Goal: Information Seeking & Learning: Learn about a topic

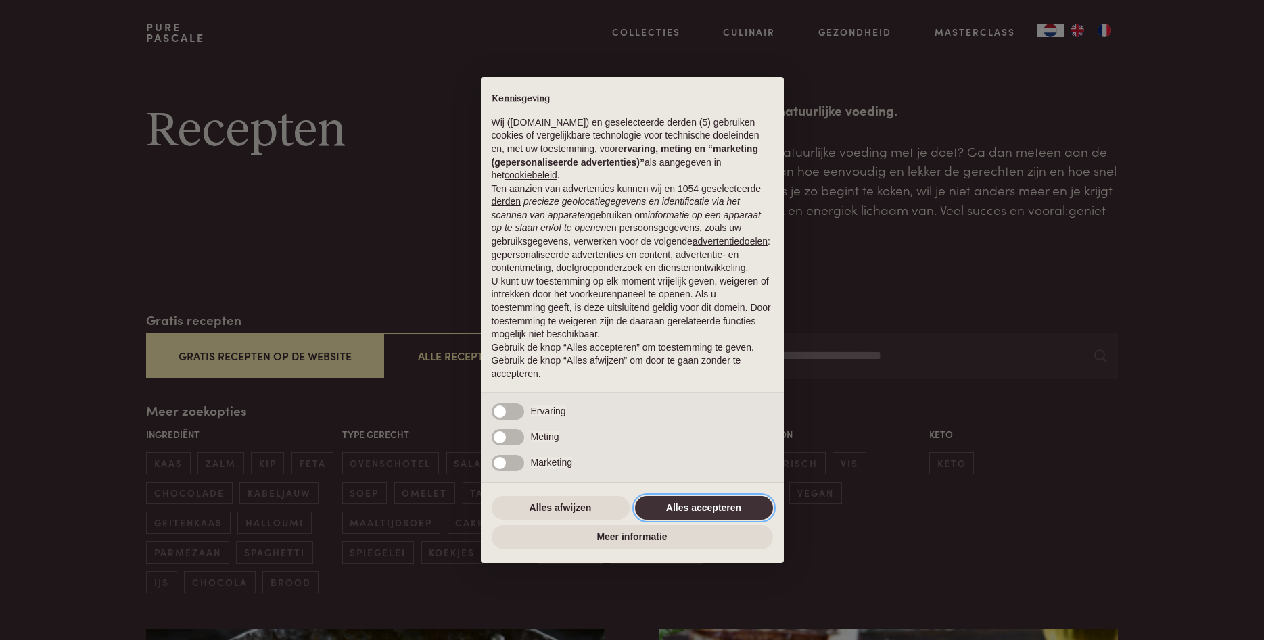
click at [709, 511] on button "Alles accepteren" at bounding box center [704, 508] width 138 height 24
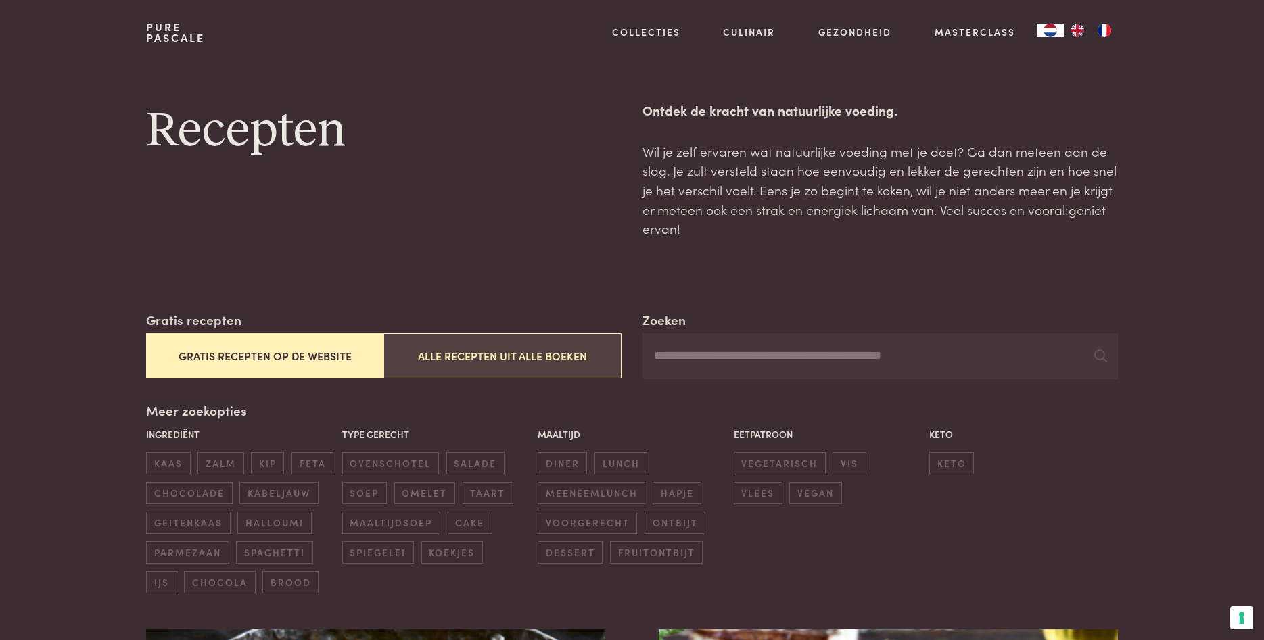
click at [509, 363] on button "Alle recepten uit alle boeken" at bounding box center [501, 355] width 237 height 45
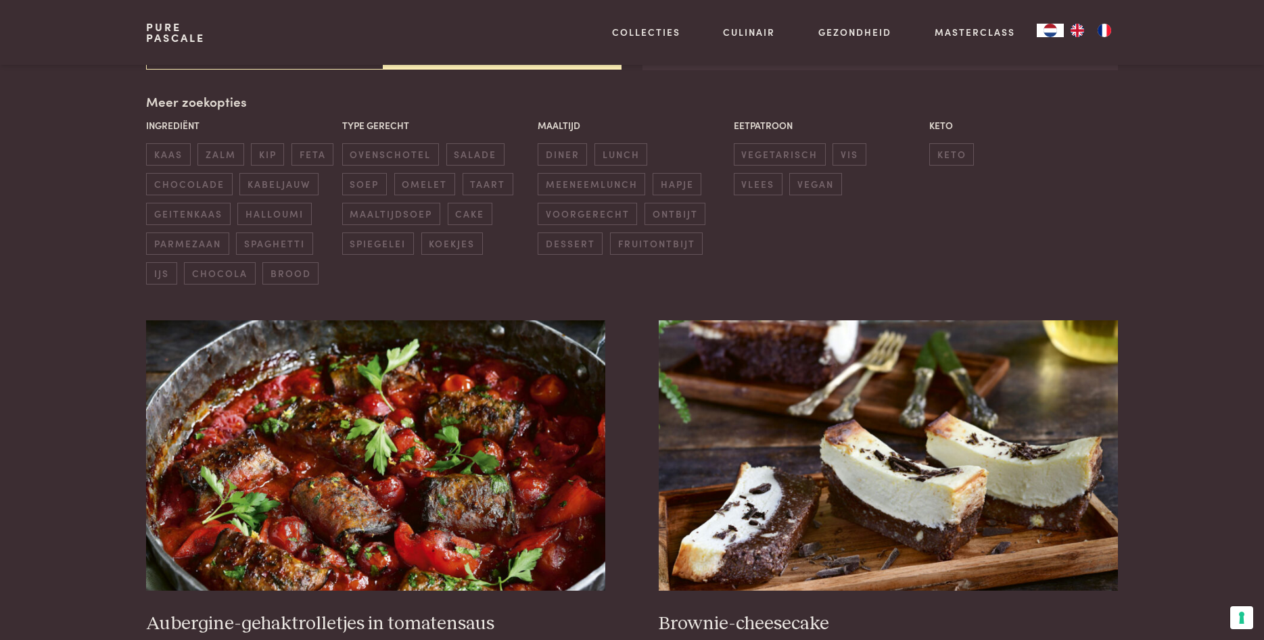
scroll to position [310, 0]
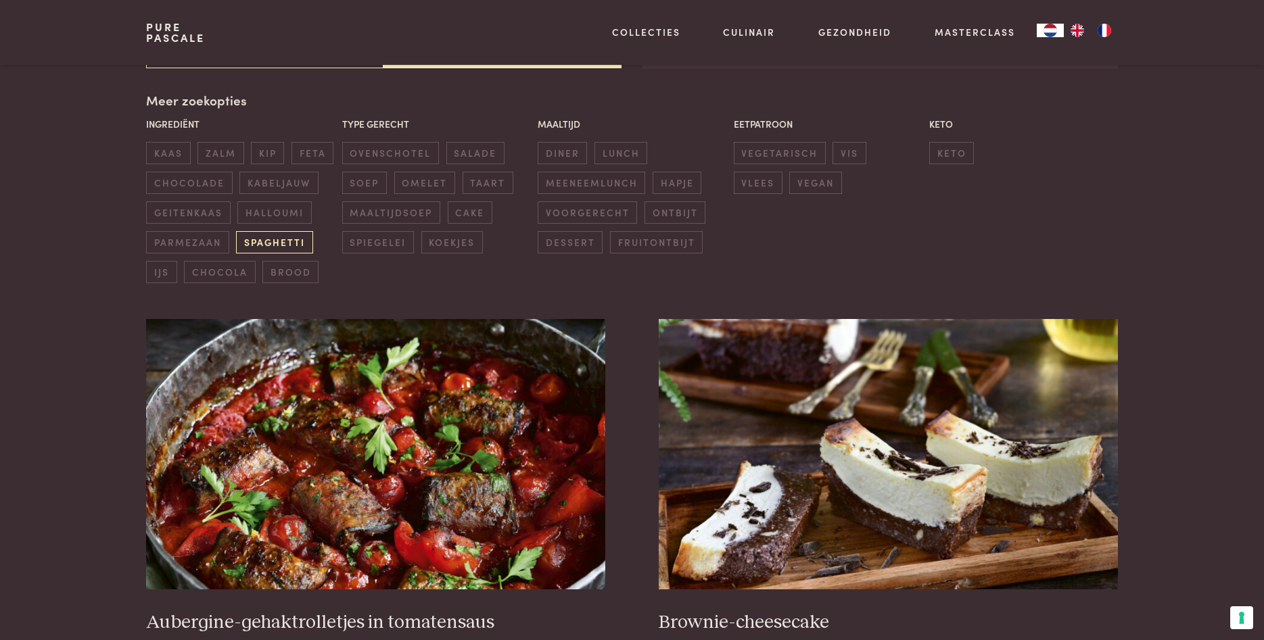
click at [296, 243] on span "spaghetti" at bounding box center [274, 242] width 76 height 22
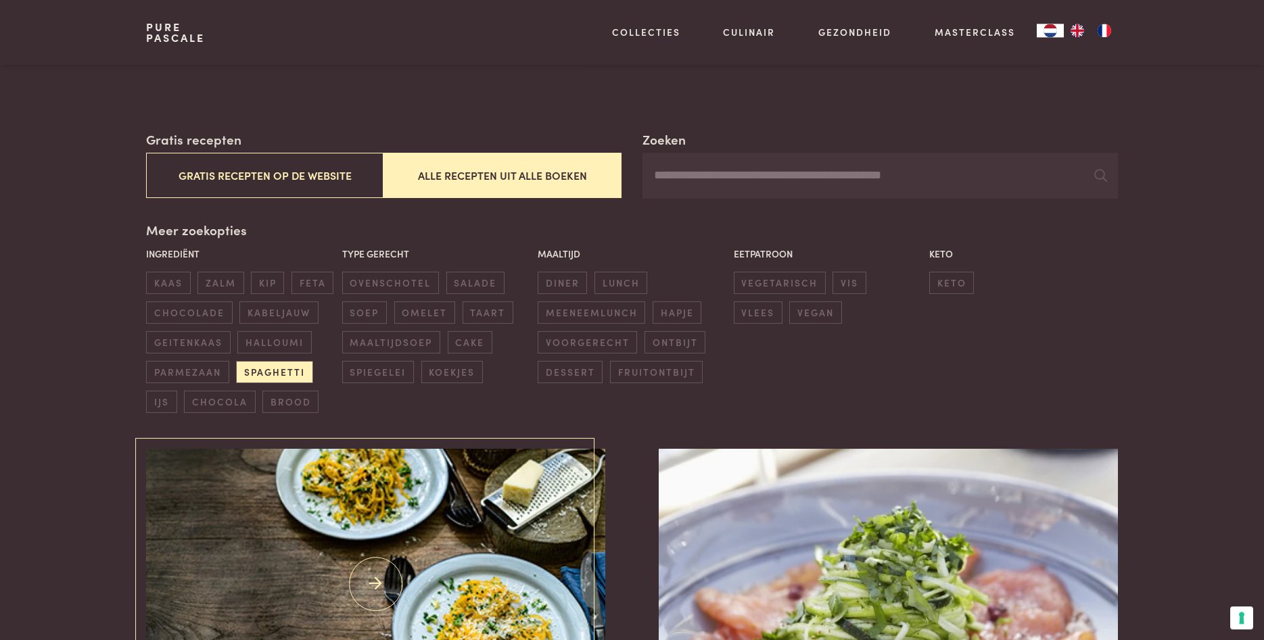
scroll to position [172, 0]
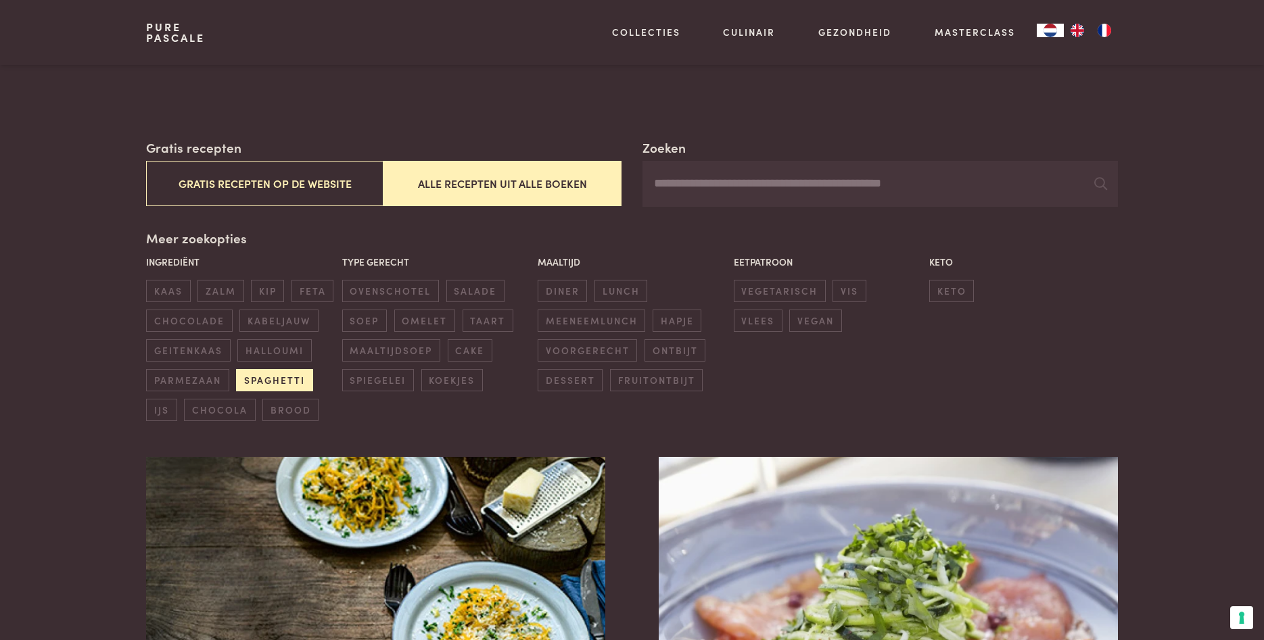
click at [262, 382] on span "spaghetti" at bounding box center [274, 380] width 76 height 22
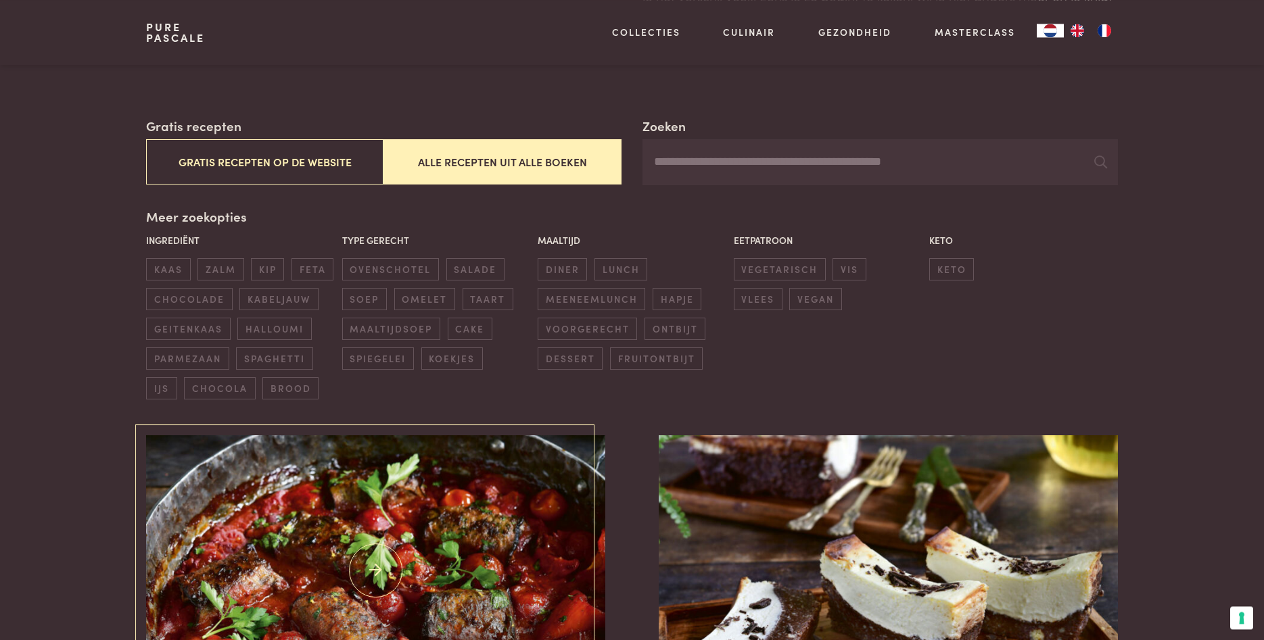
scroll to position [172, 0]
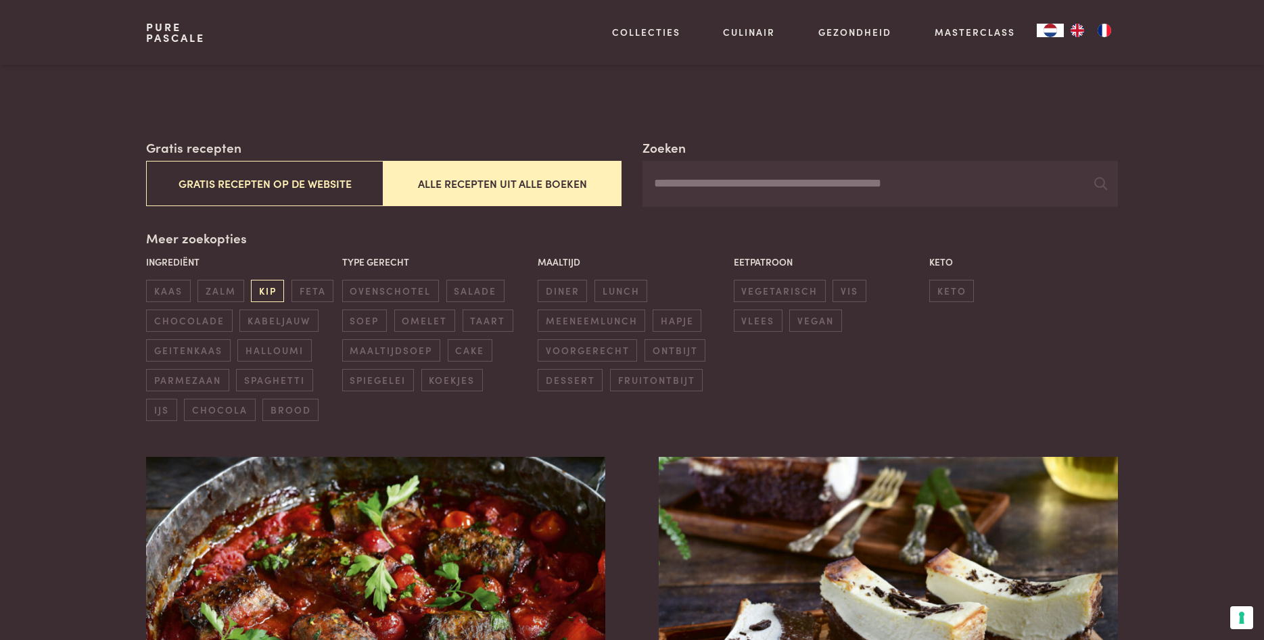
click at [268, 287] on span "kip" at bounding box center [267, 291] width 33 height 22
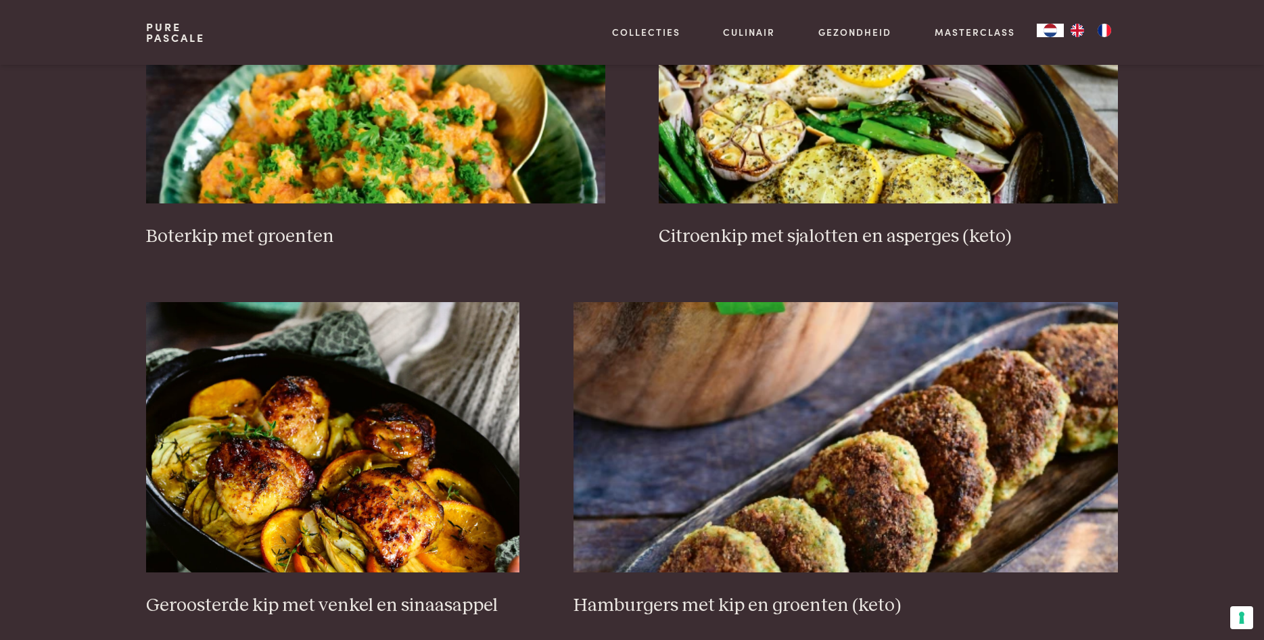
scroll to position [2311, 0]
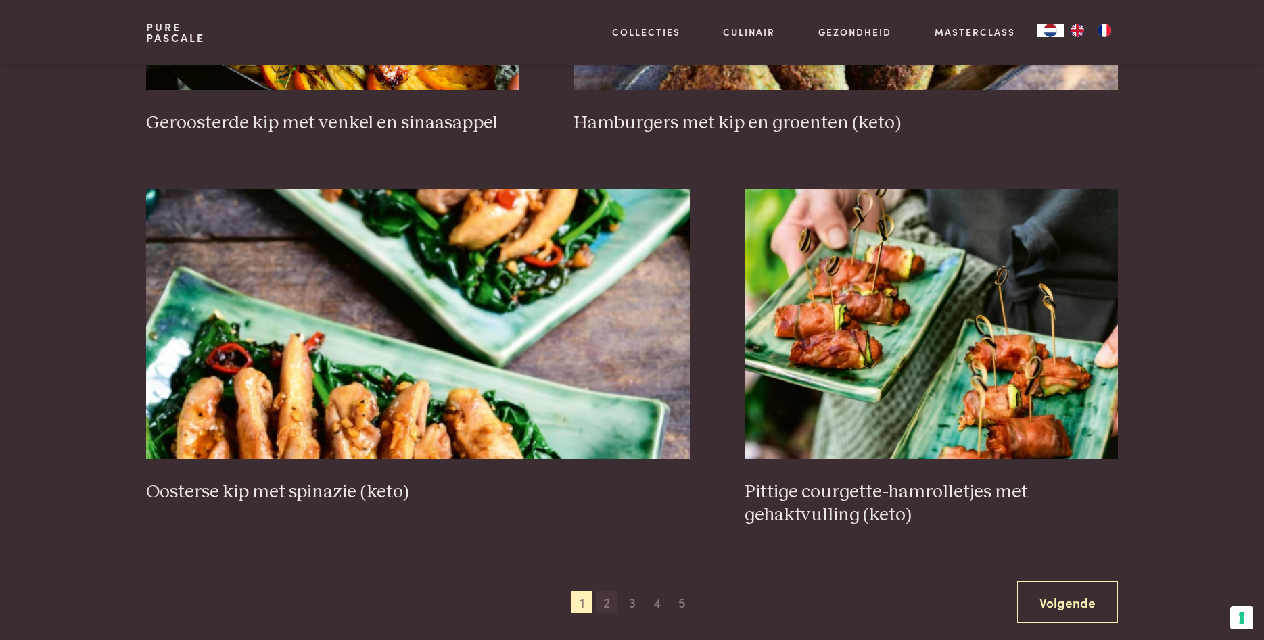
click at [608, 599] on span "2" at bounding box center [607, 603] width 22 height 22
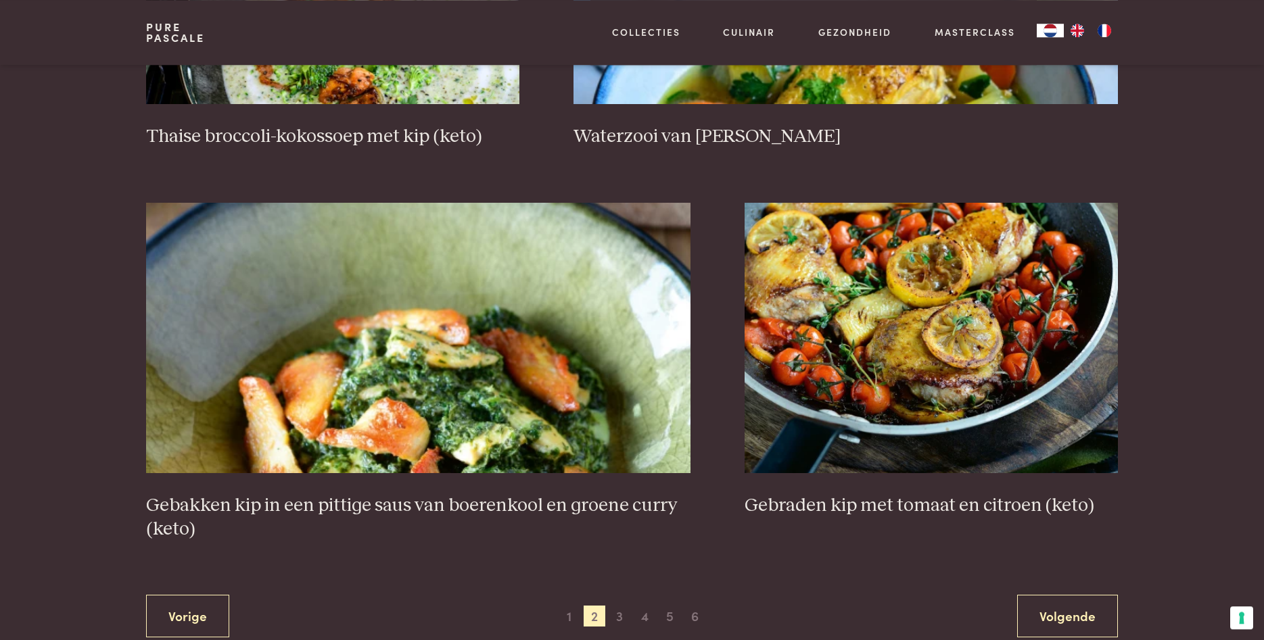
scroll to position [2380, 0]
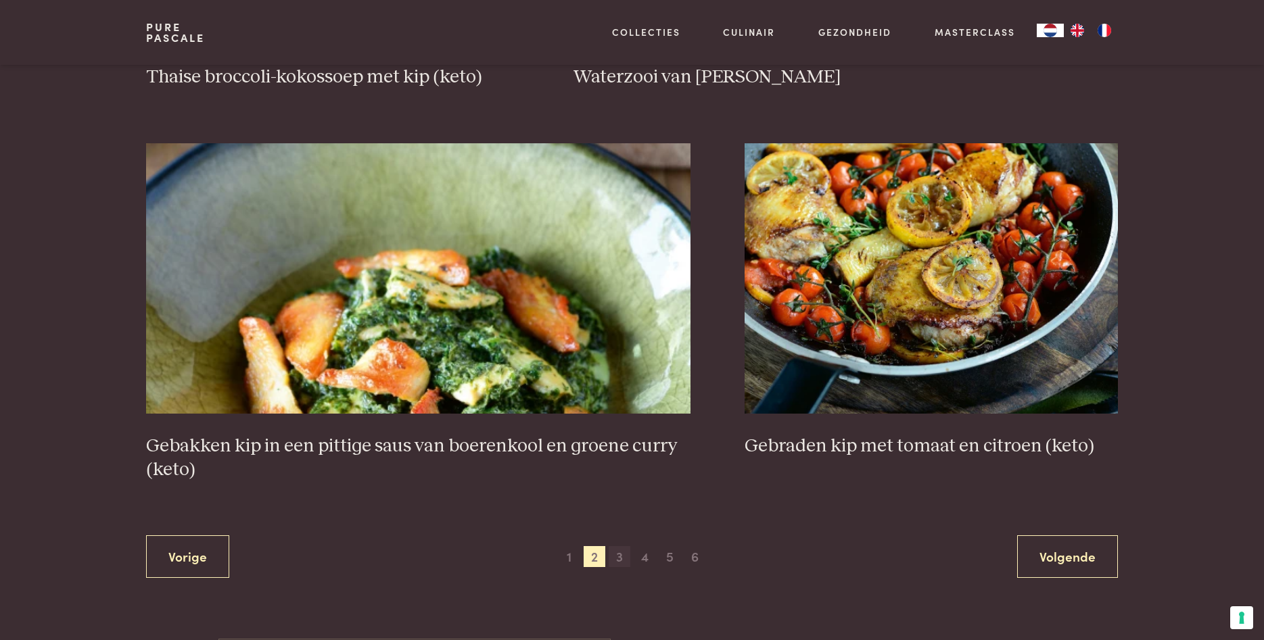
click at [625, 561] on span "3" at bounding box center [620, 557] width 22 height 22
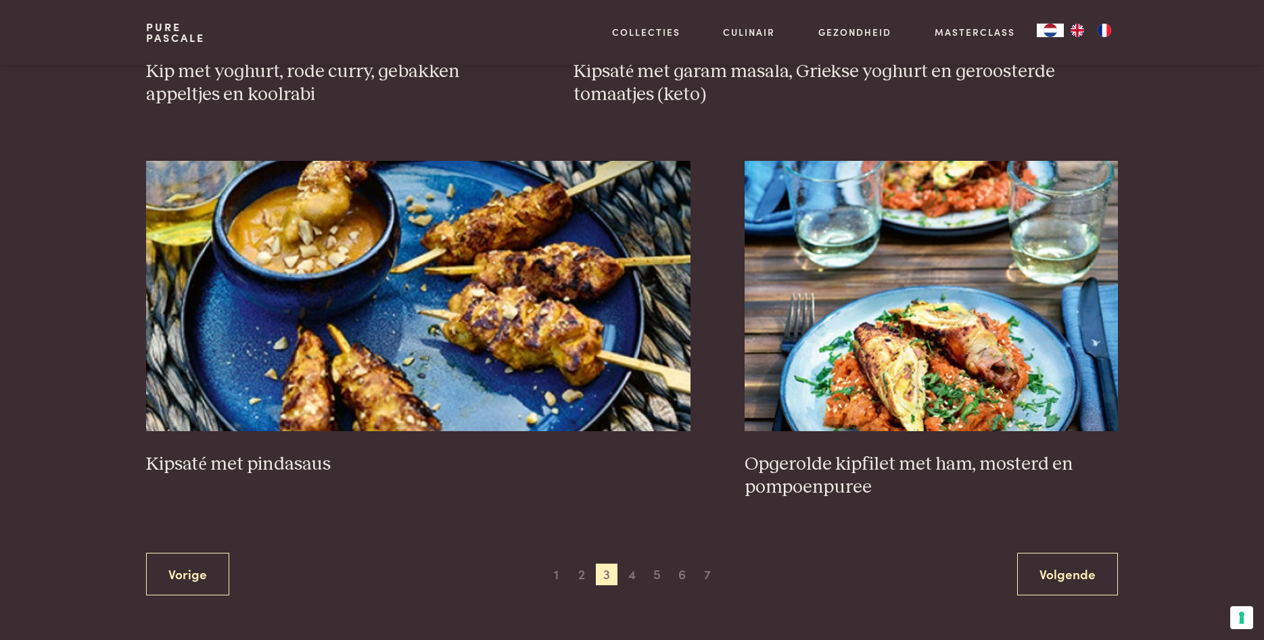
scroll to position [2449, 0]
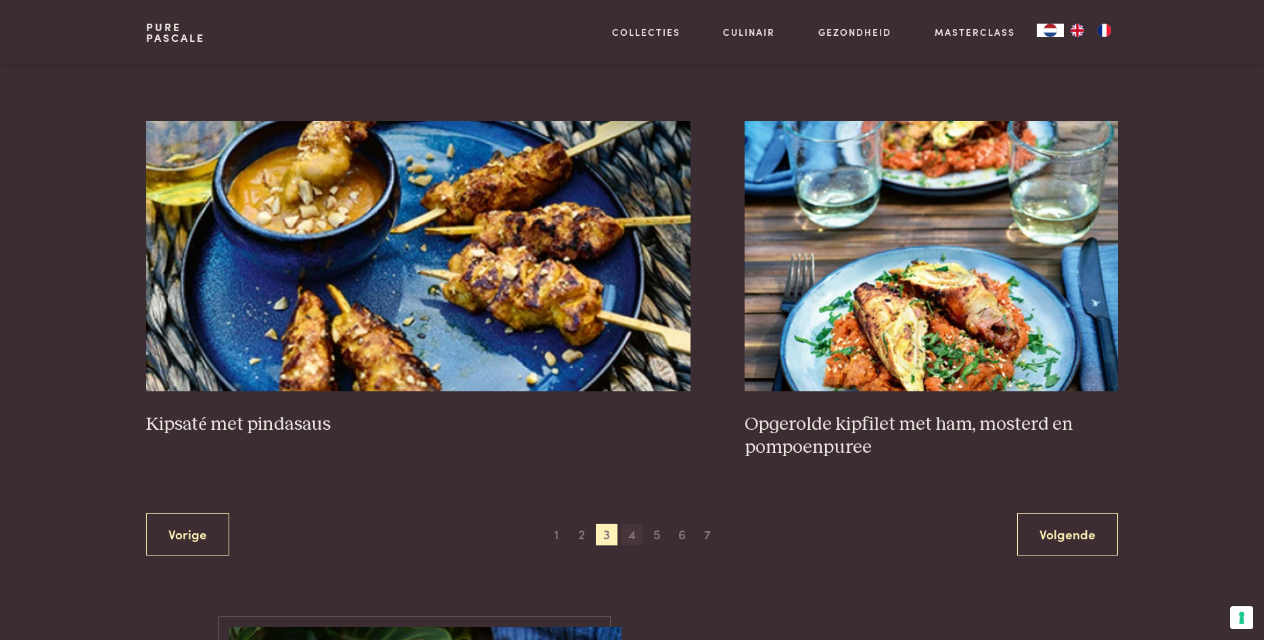
click at [628, 537] on span "4" at bounding box center [632, 535] width 22 height 22
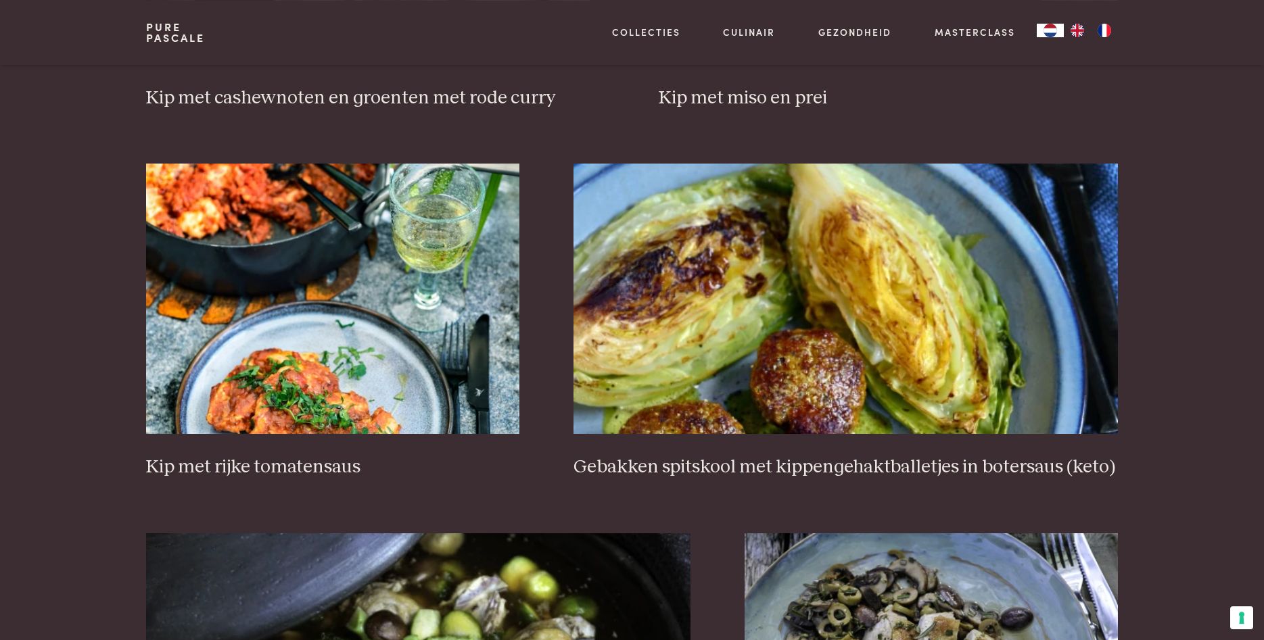
scroll to position [1966, 0]
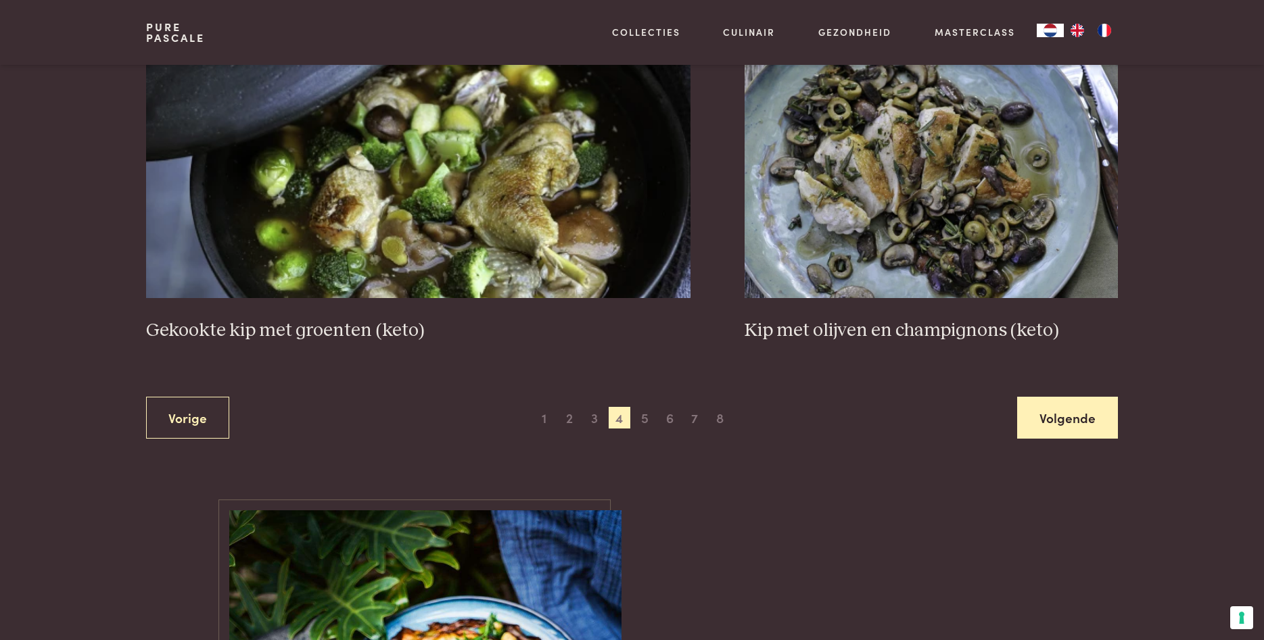
click at [1093, 421] on link "Volgende" at bounding box center [1067, 418] width 101 height 43
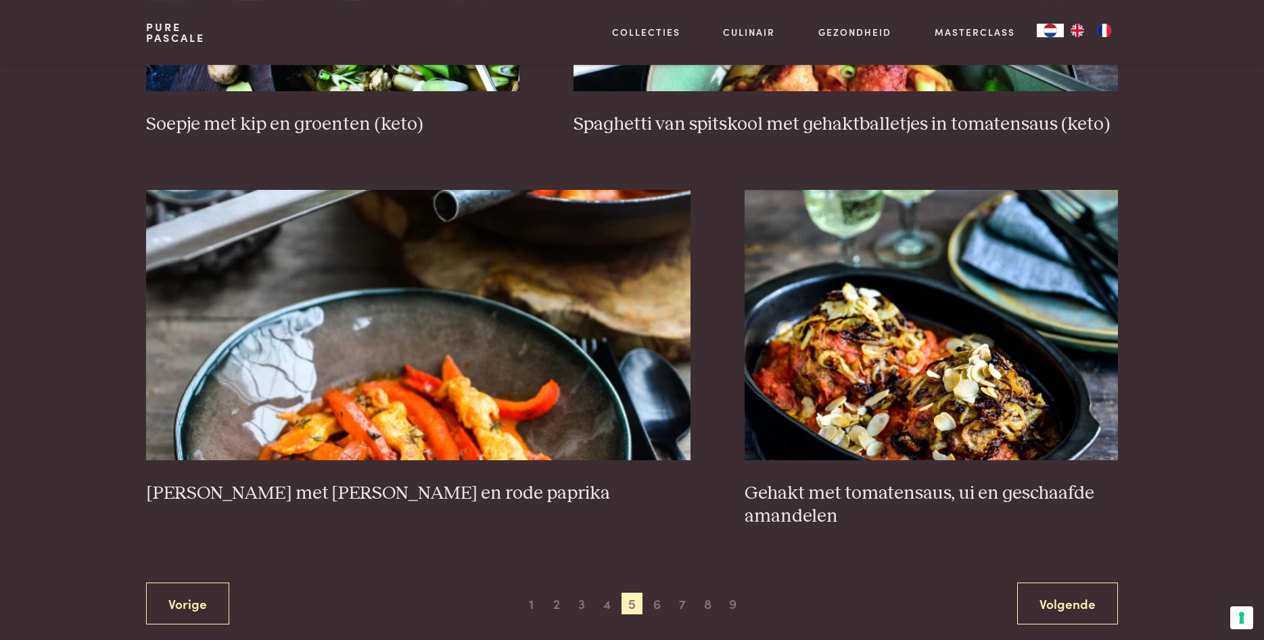
scroll to position [2380, 0]
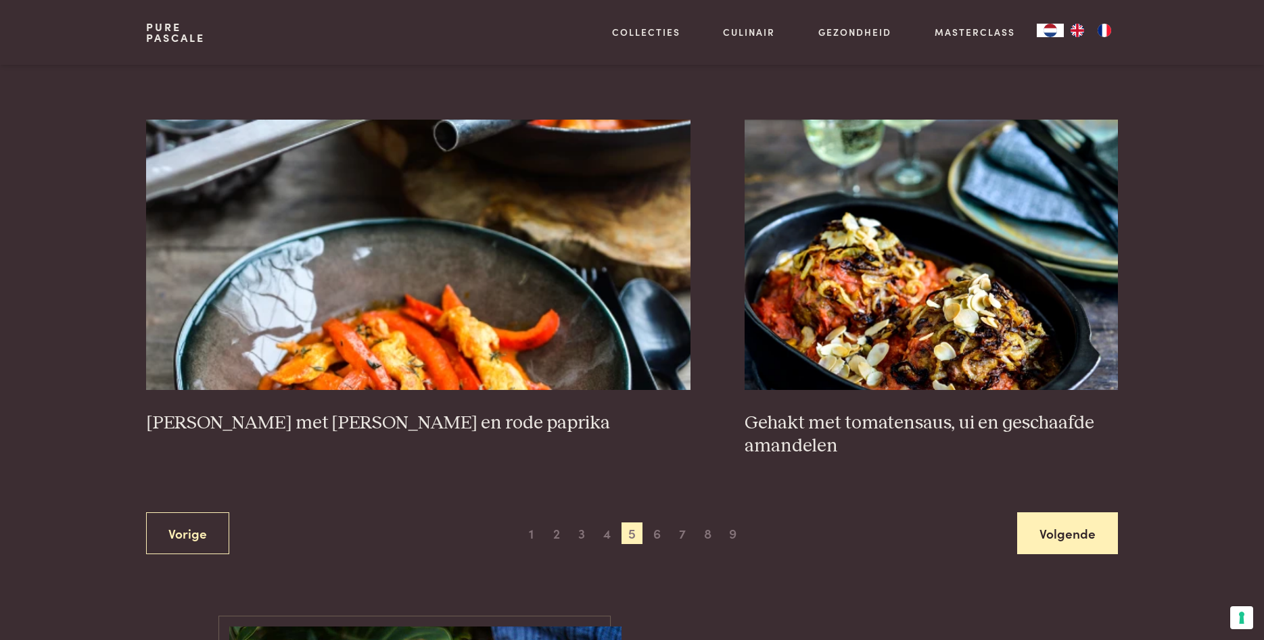
click at [1042, 518] on link "Volgende" at bounding box center [1067, 534] width 101 height 43
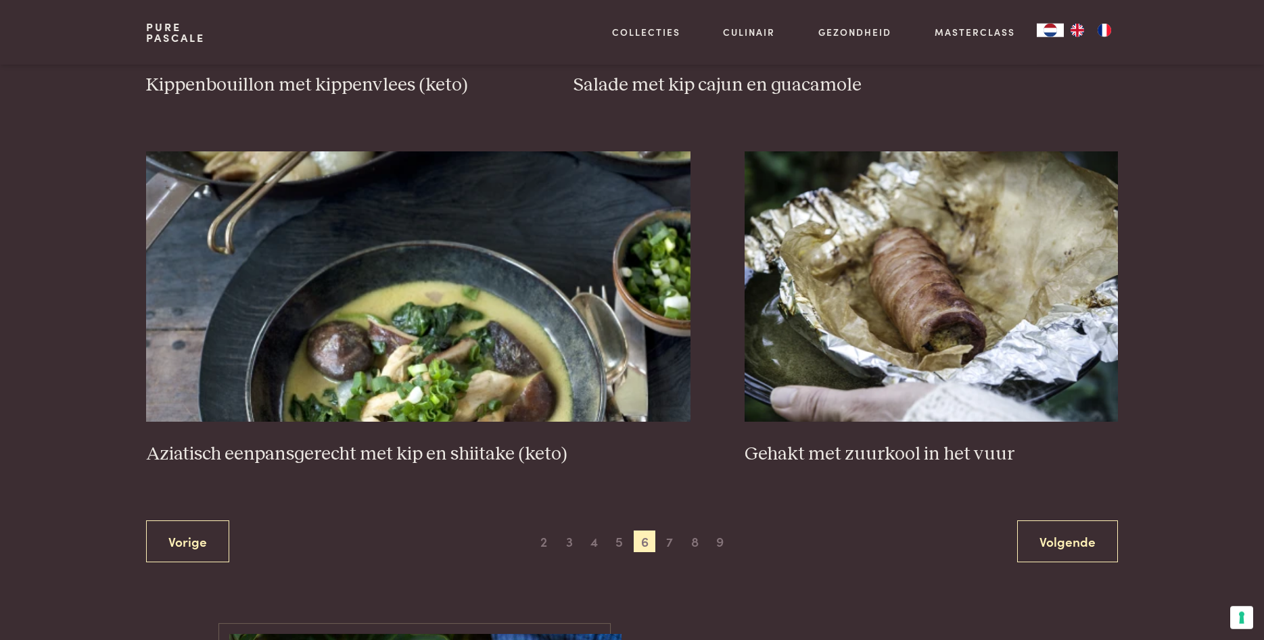
scroll to position [2380, 0]
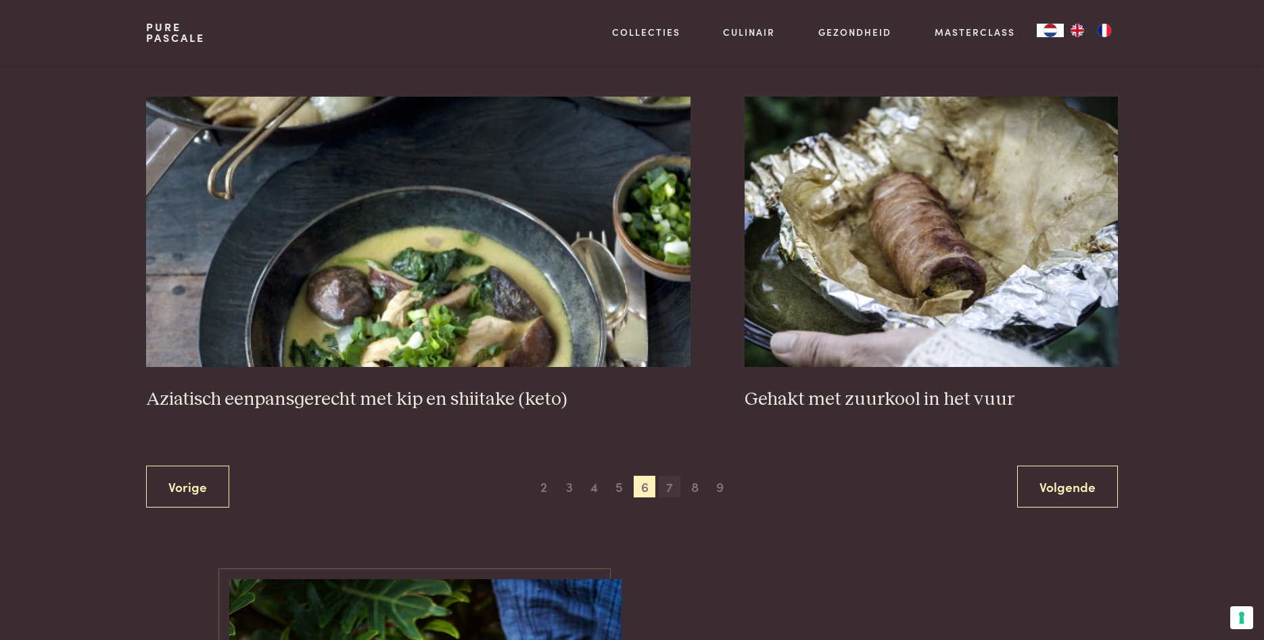
click at [667, 487] on span "7" at bounding box center [670, 487] width 22 height 22
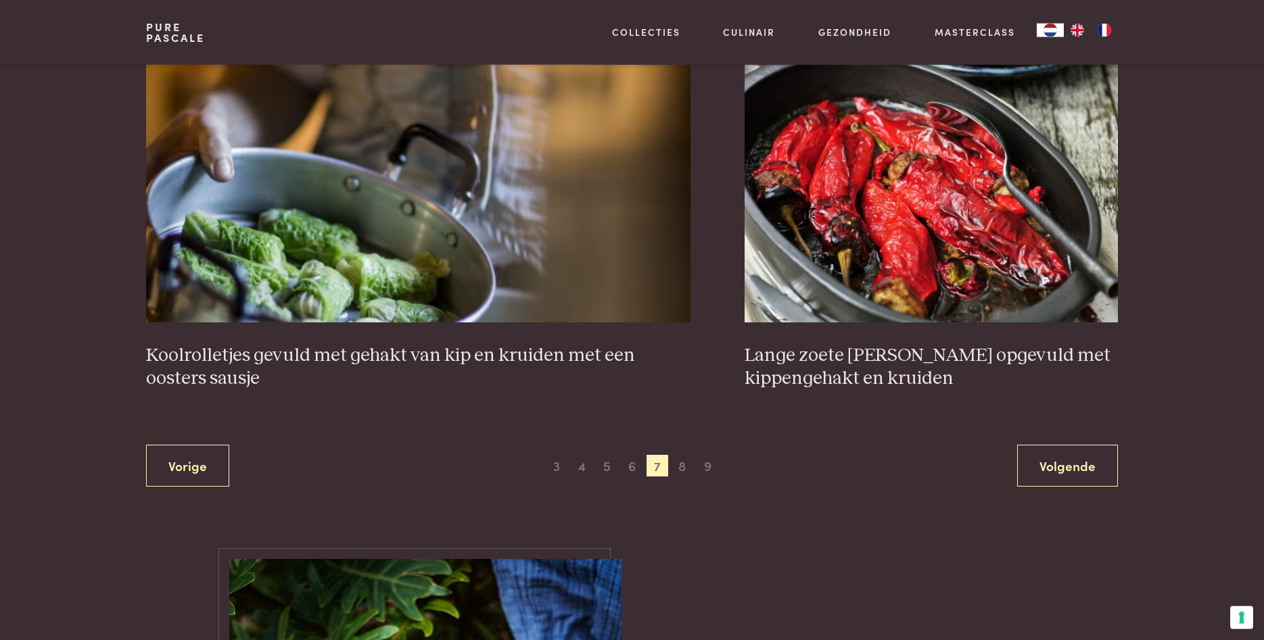
scroll to position [2449, 0]
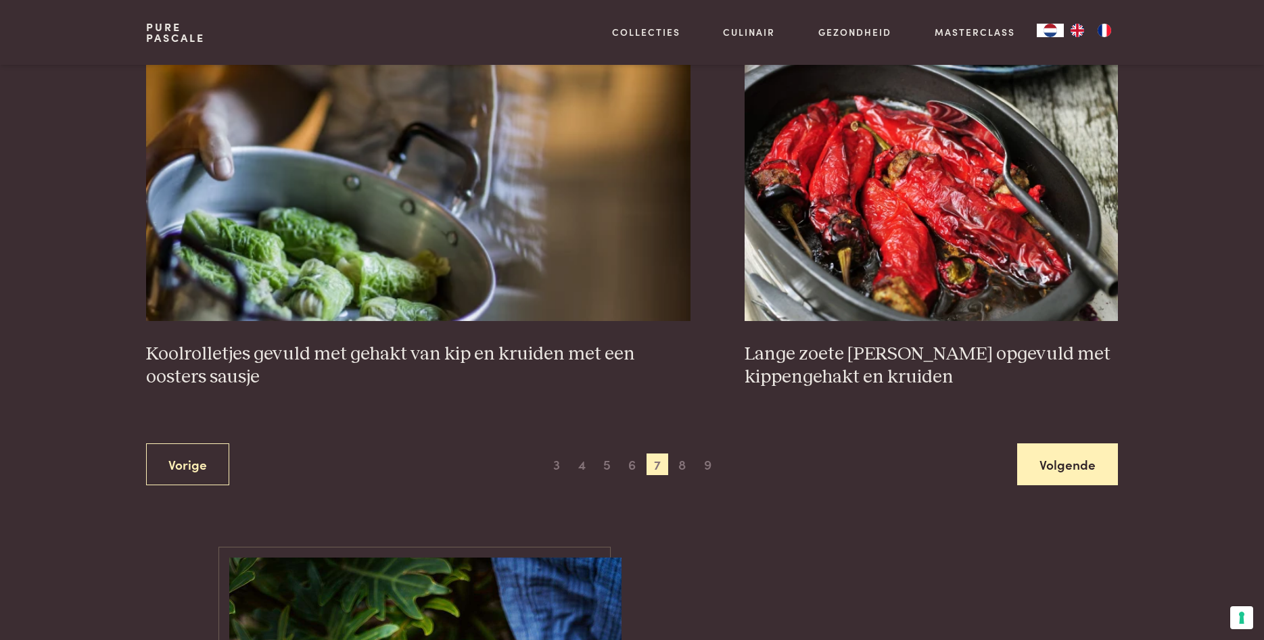
click at [1091, 461] on link "Volgende" at bounding box center [1067, 465] width 101 height 43
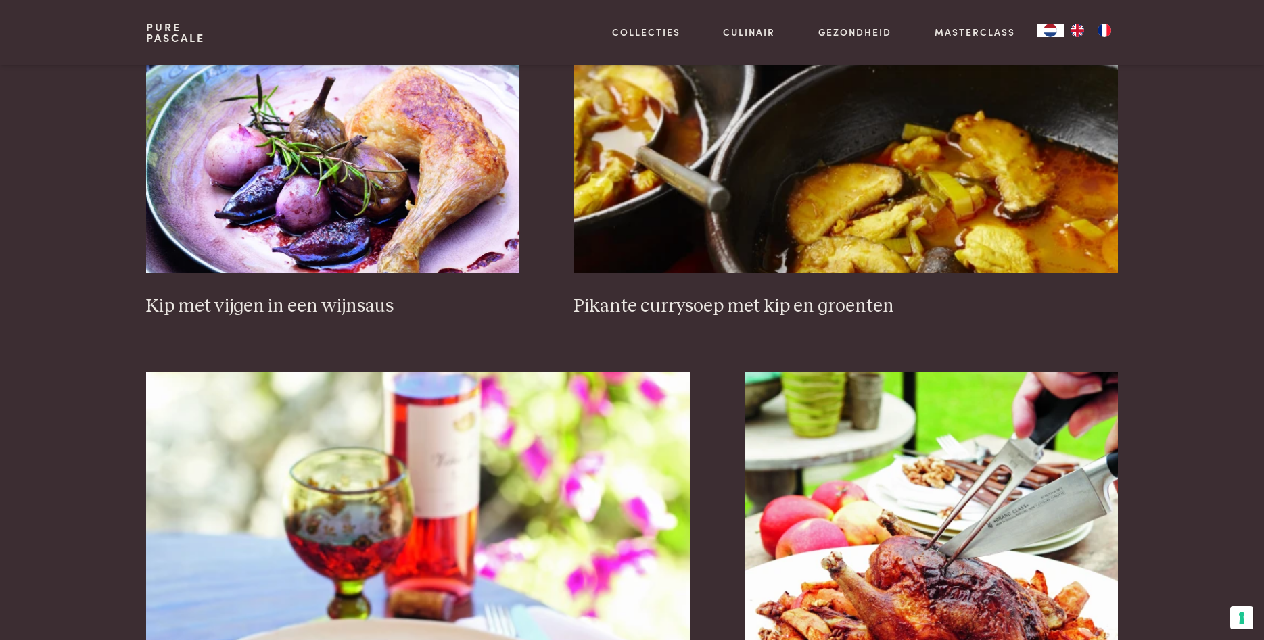
scroll to position [2380, 0]
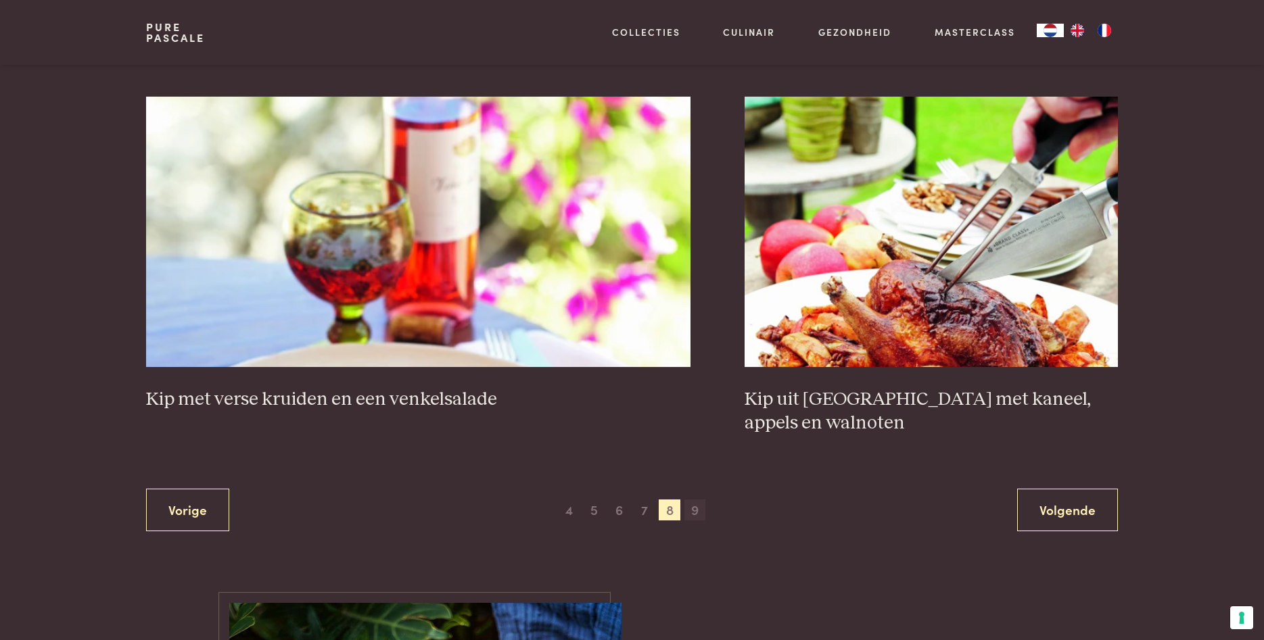
click at [693, 500] on span "9" at bounding box center [695, 511] width 22 height 22
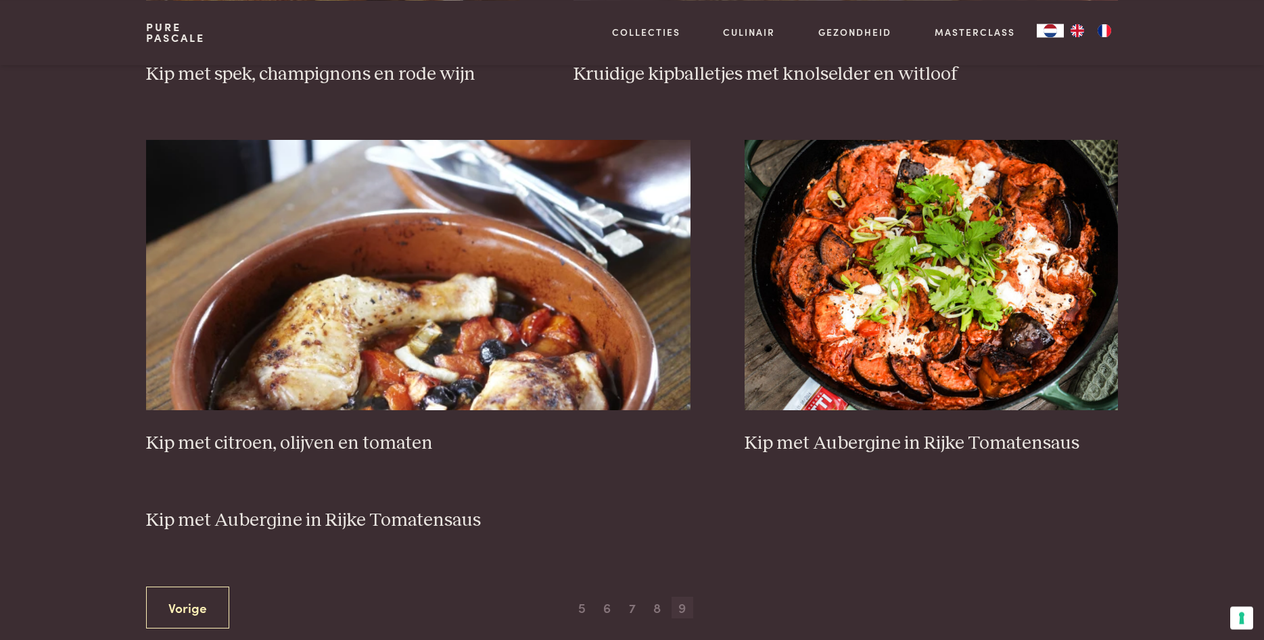
scroll to position [1276, 0]
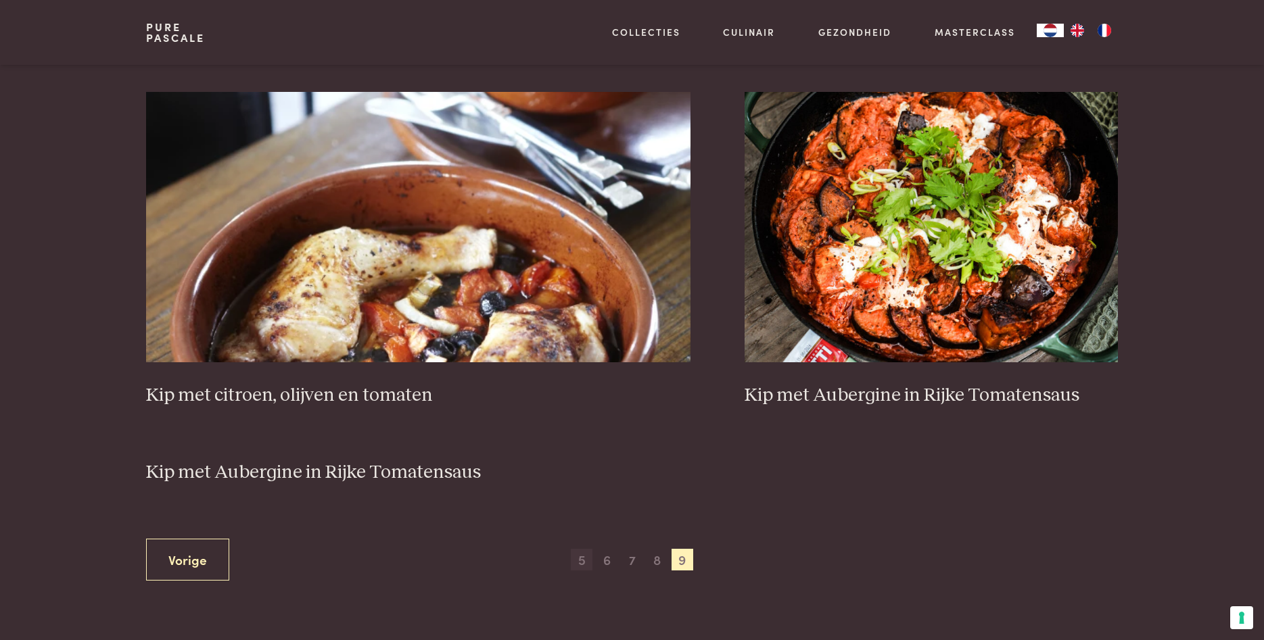
click at [585, 562] on span "5" at bounding box center [582, 560] width 22 height 22
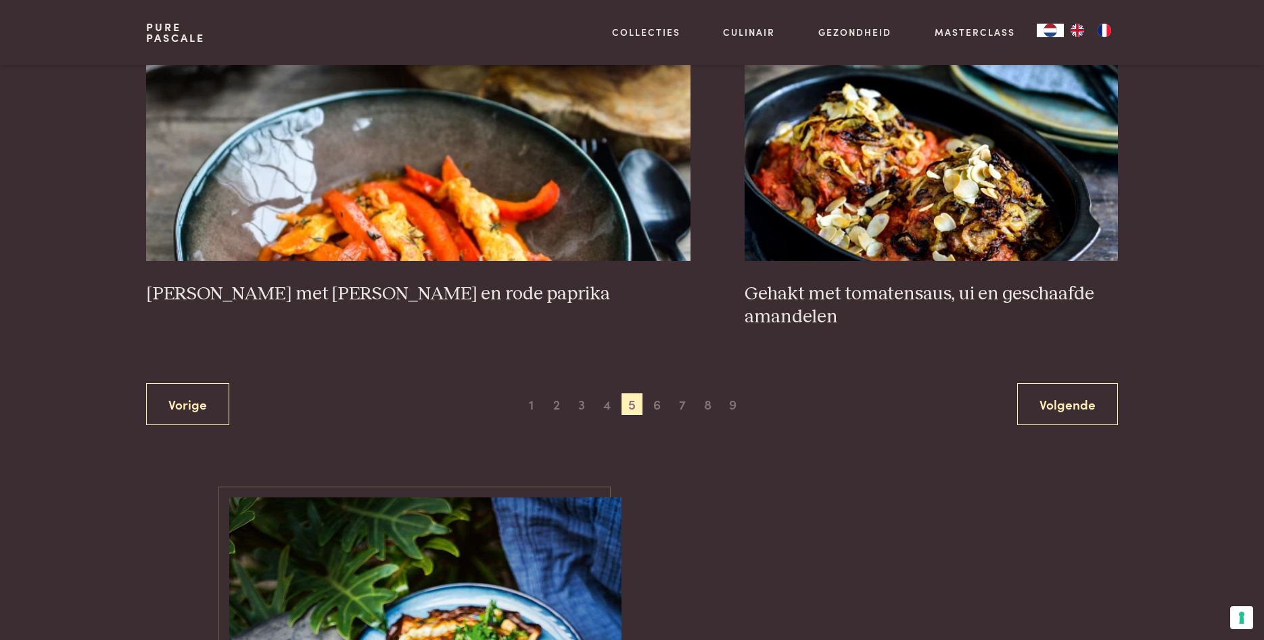
scroll to position [2449, 0]
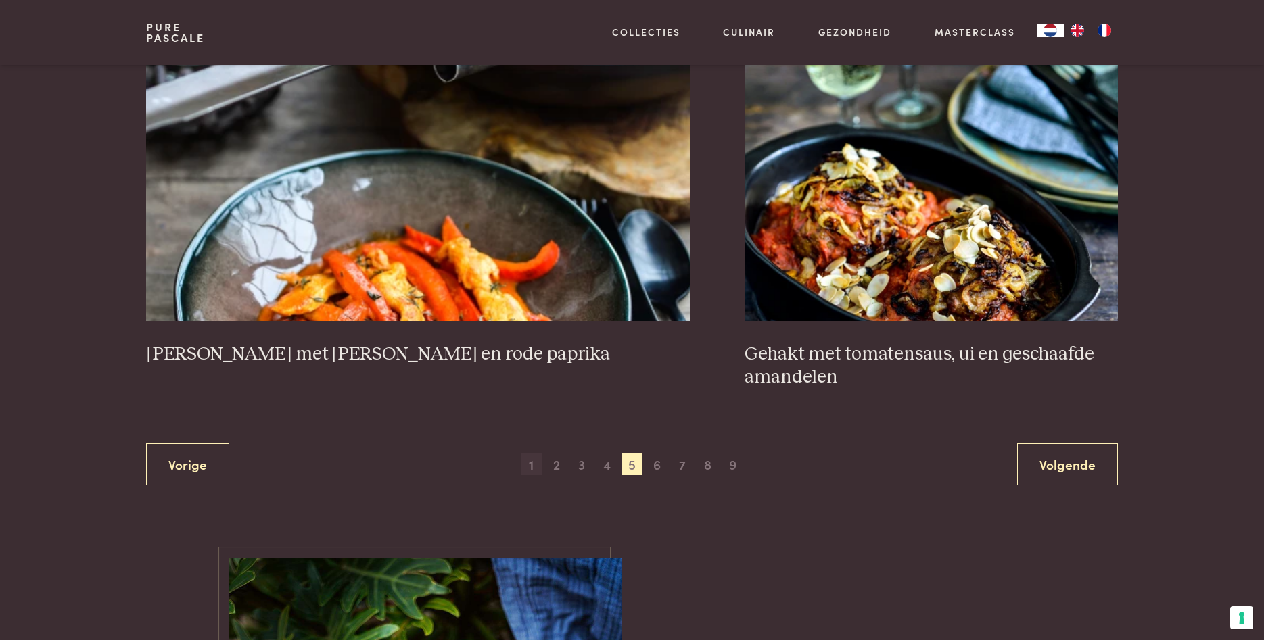
click at [530, 465] on span "1" at bounding box center [532, 465] width 22 height 22
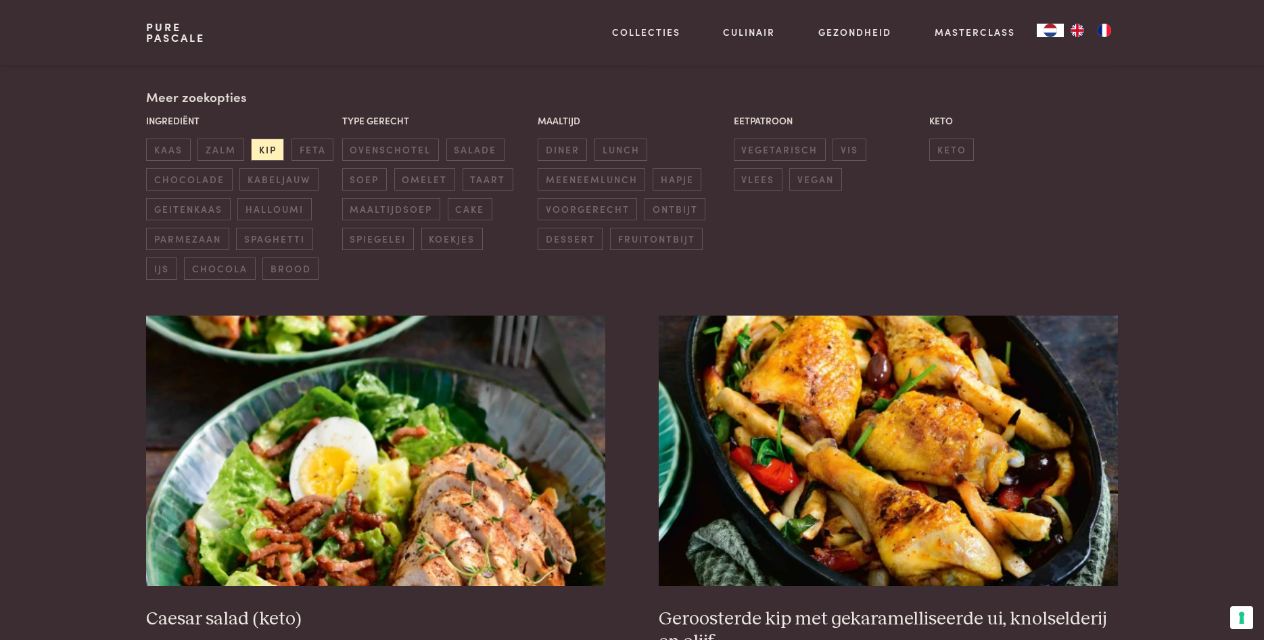
scroll to position [310, 0]
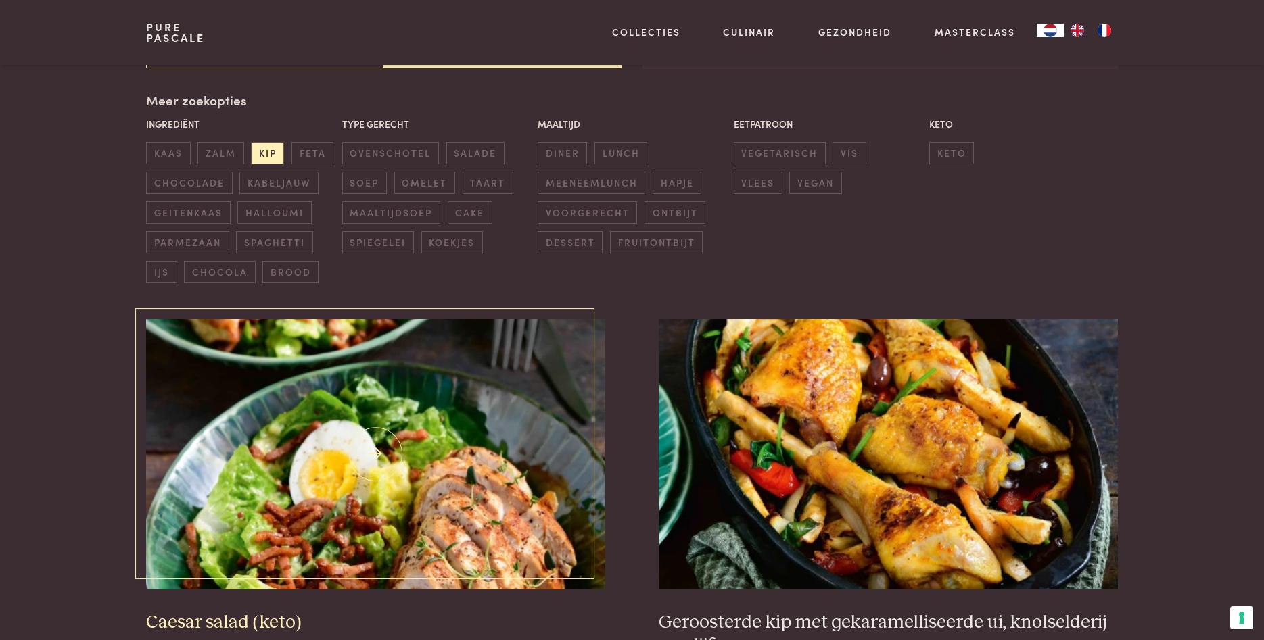
click at [525, 462] on img at bounding box center [375, 454] width 458 height 270
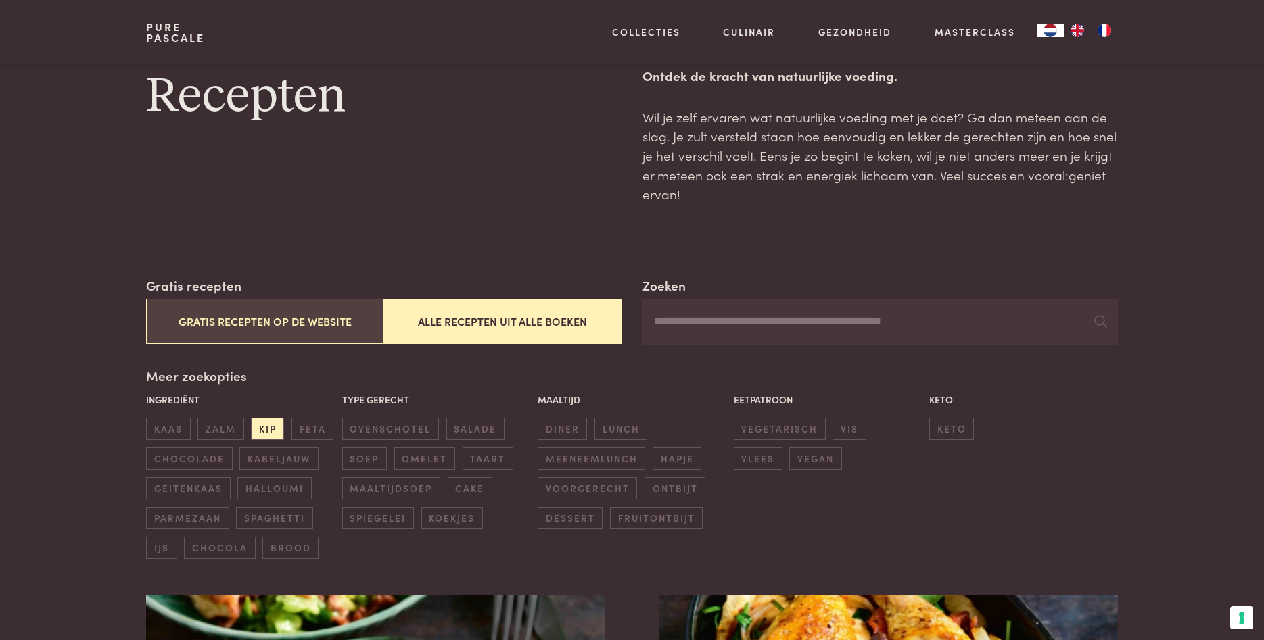
click at [262, 321] on button "Gratis recepten op de website" at bounding box center [264, 321] width 237 height 45
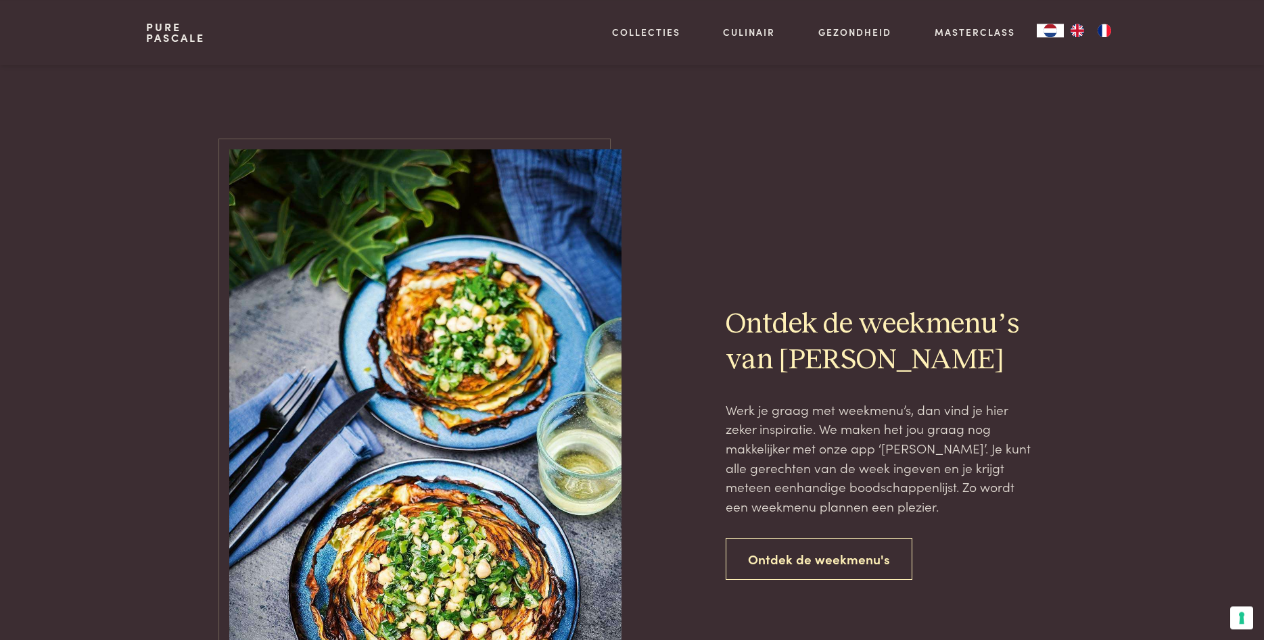
scroll to position [1345, 0]
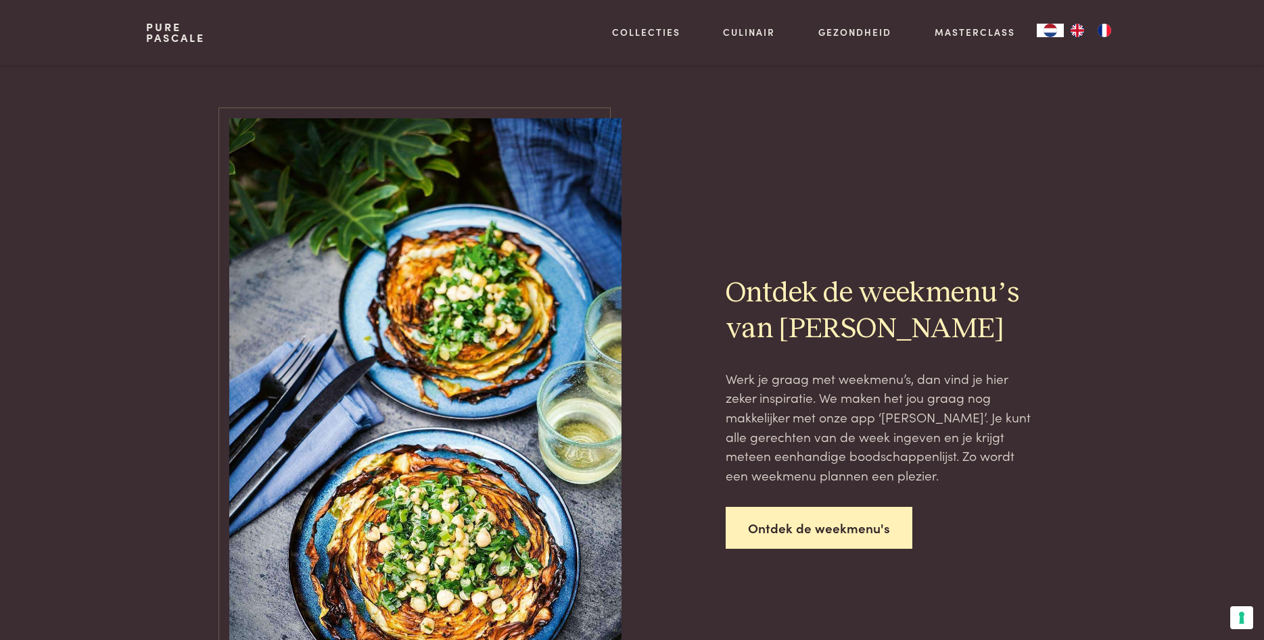
click at [799, 530] on link "Ontdek de weekmenu's" at bounding box center [819, 528] width 187 height 43
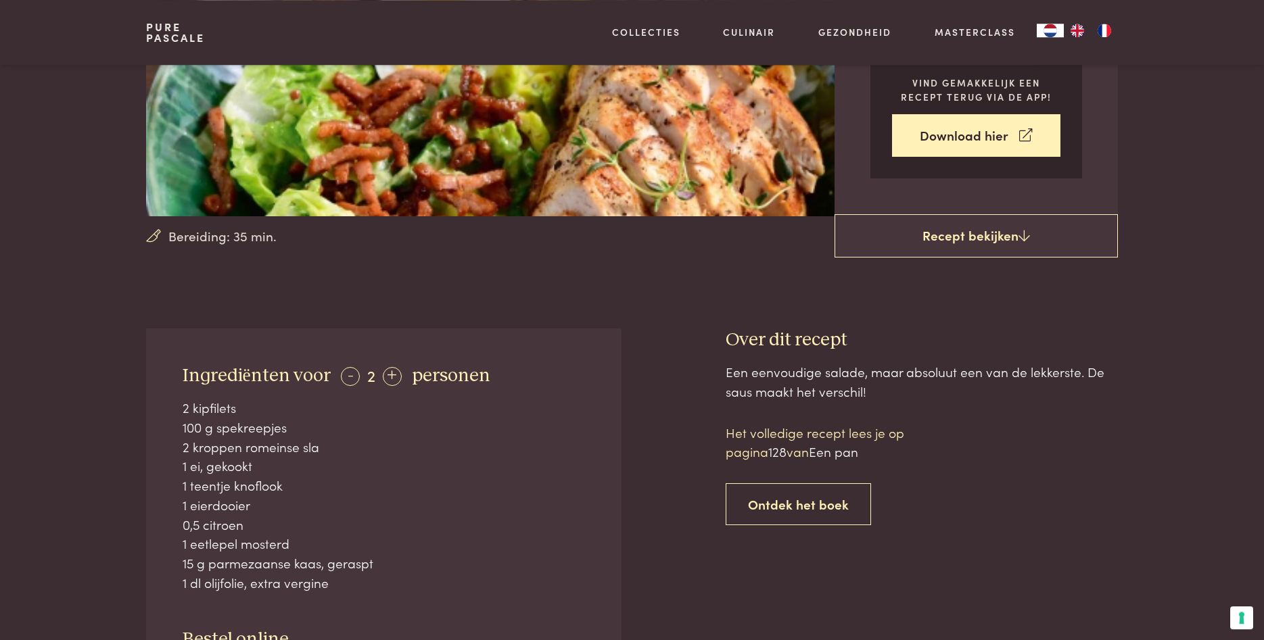
scroll to position [276, 0]
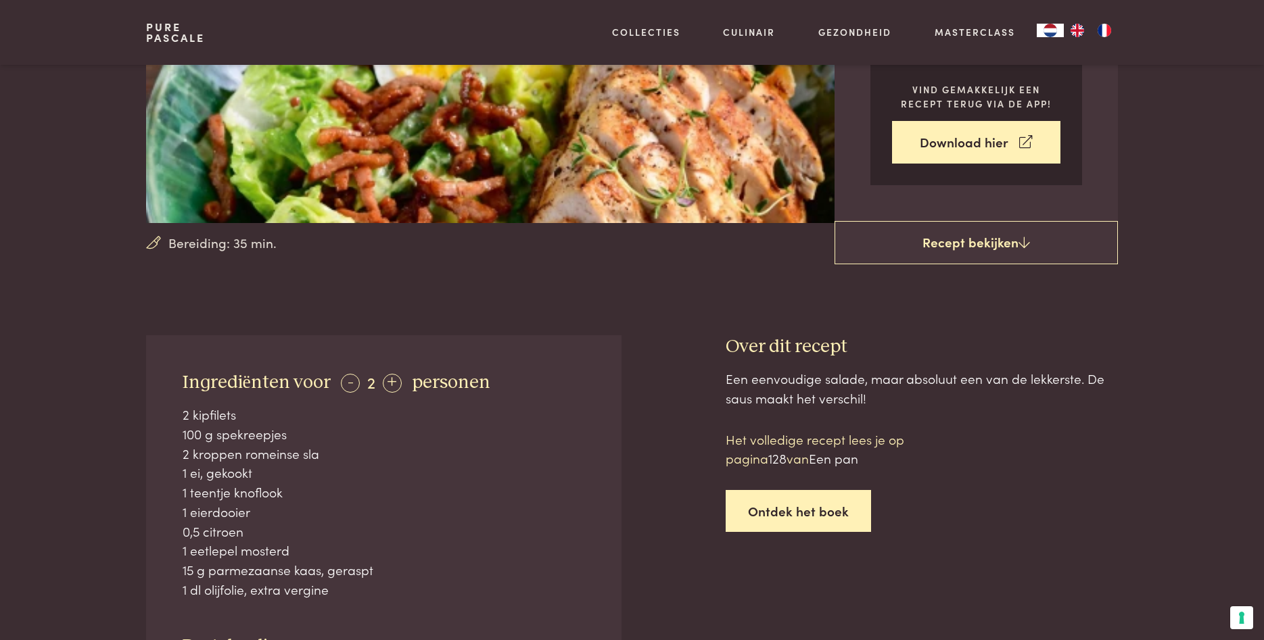
click at [753, 524] on link "Ontdek het boek" at bounding box center [798, 511] width 145 height 43
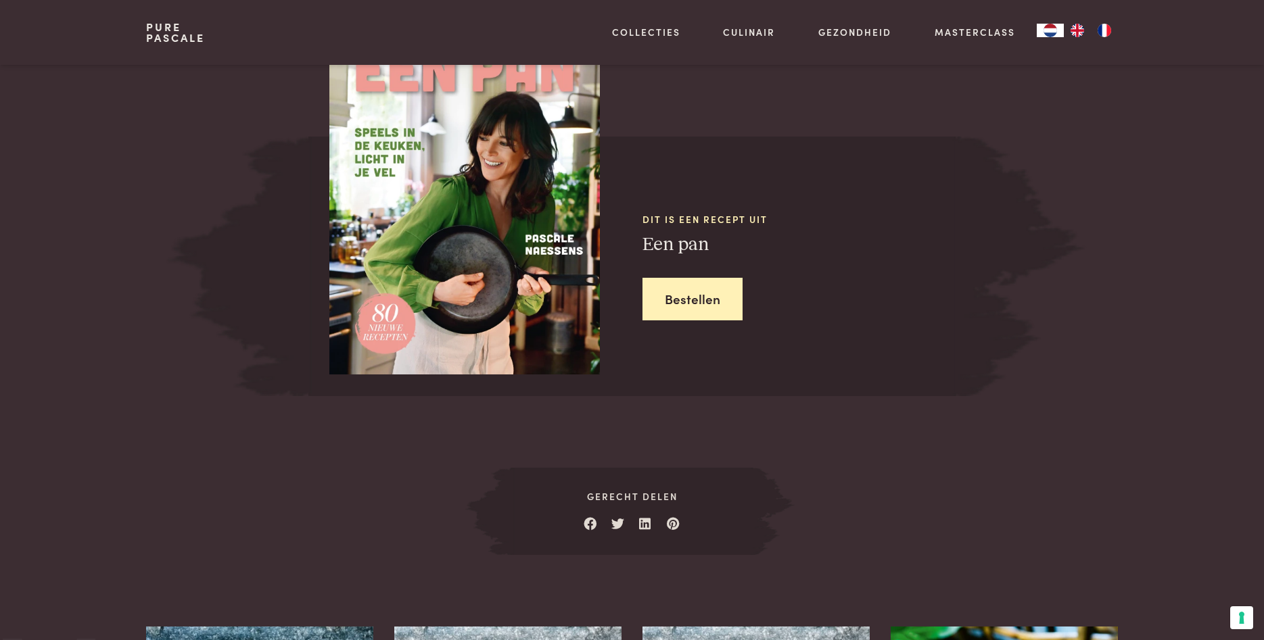
scroll to position [1273, 0]
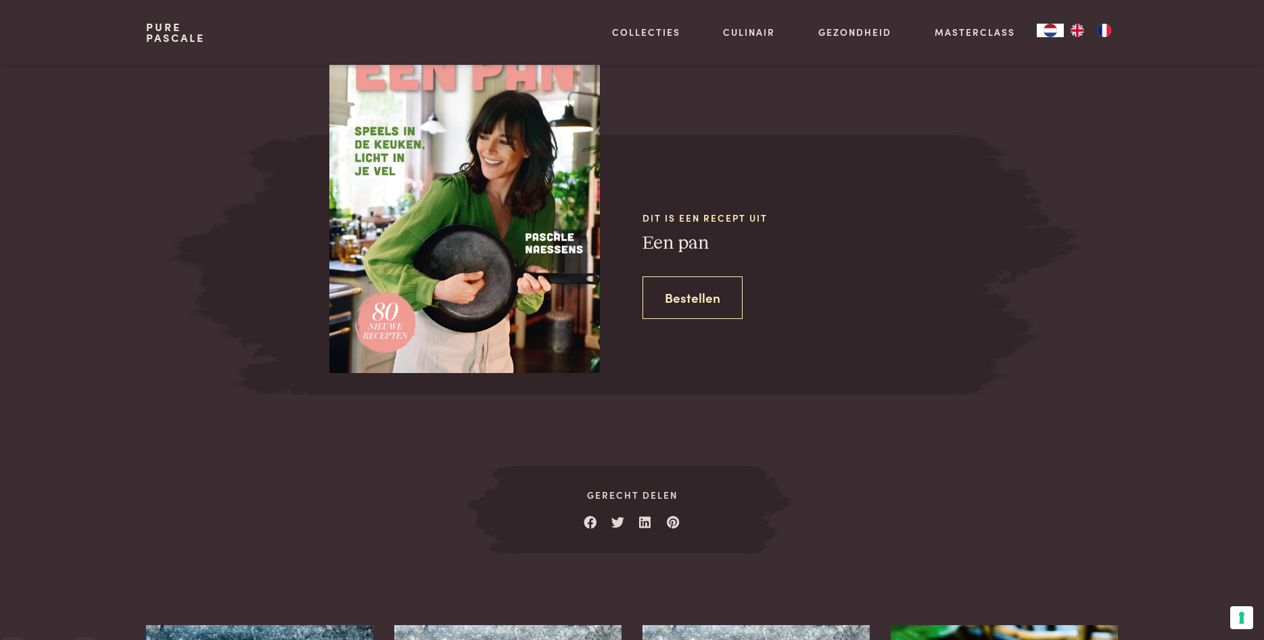
click at [674, 313] on link "Bestellen" at bounding box center [692, 298] width 100 height 43
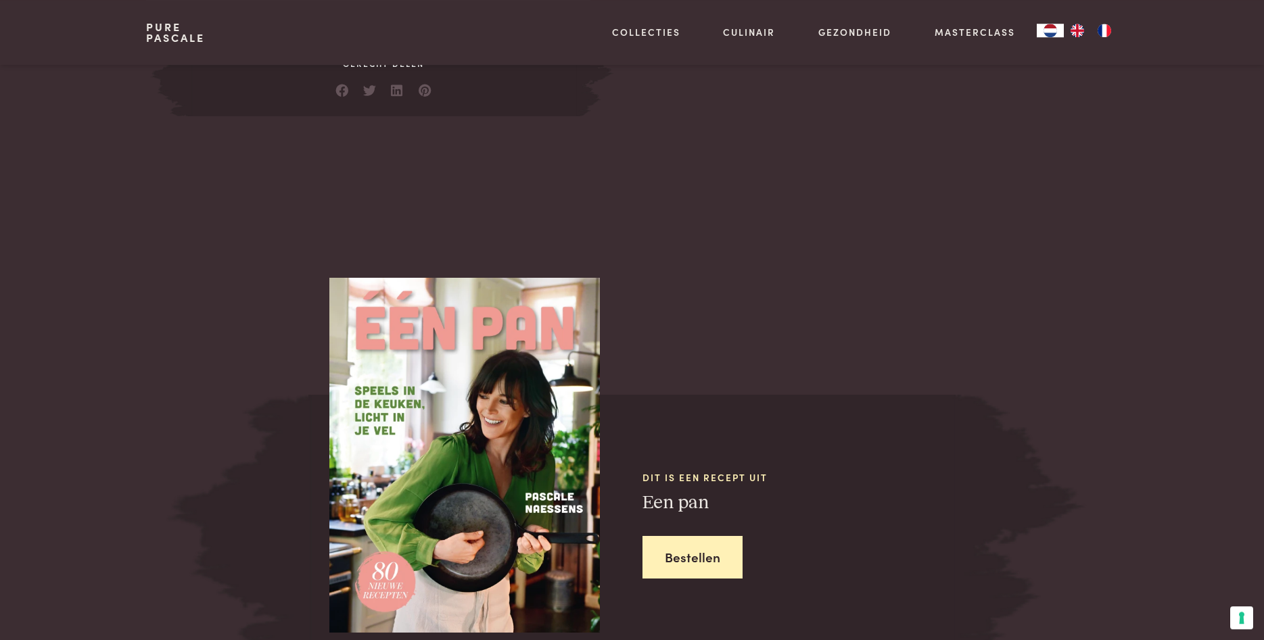
scroll to position [997, 0]
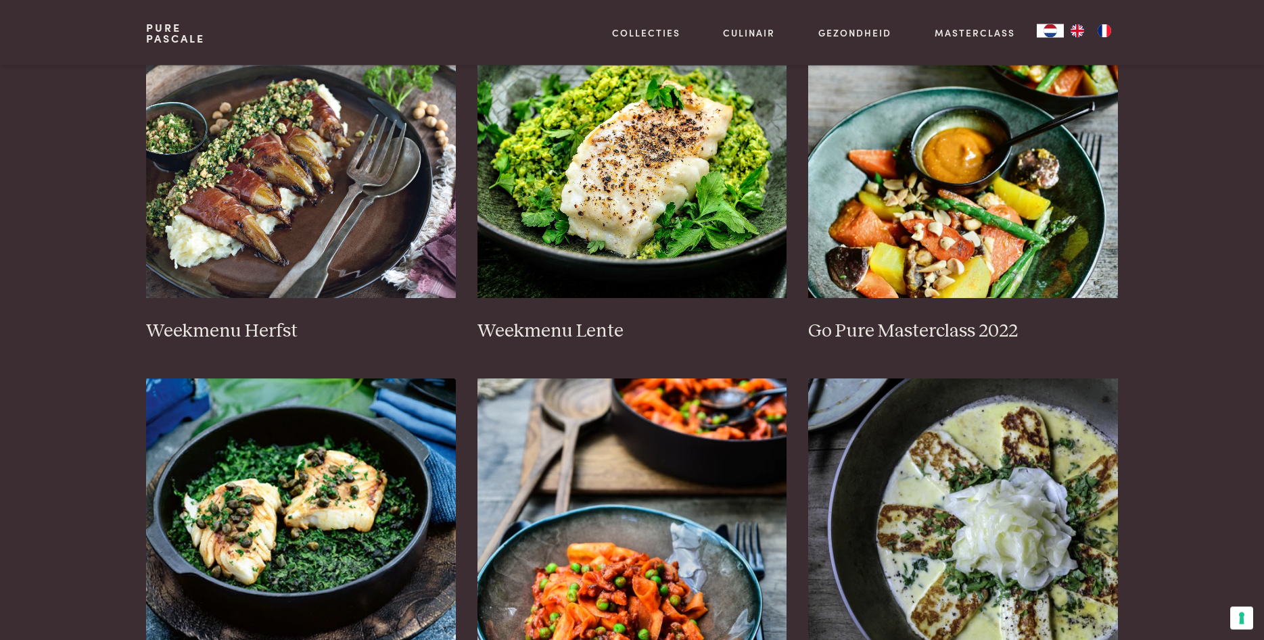
scroll to position [759, 0]
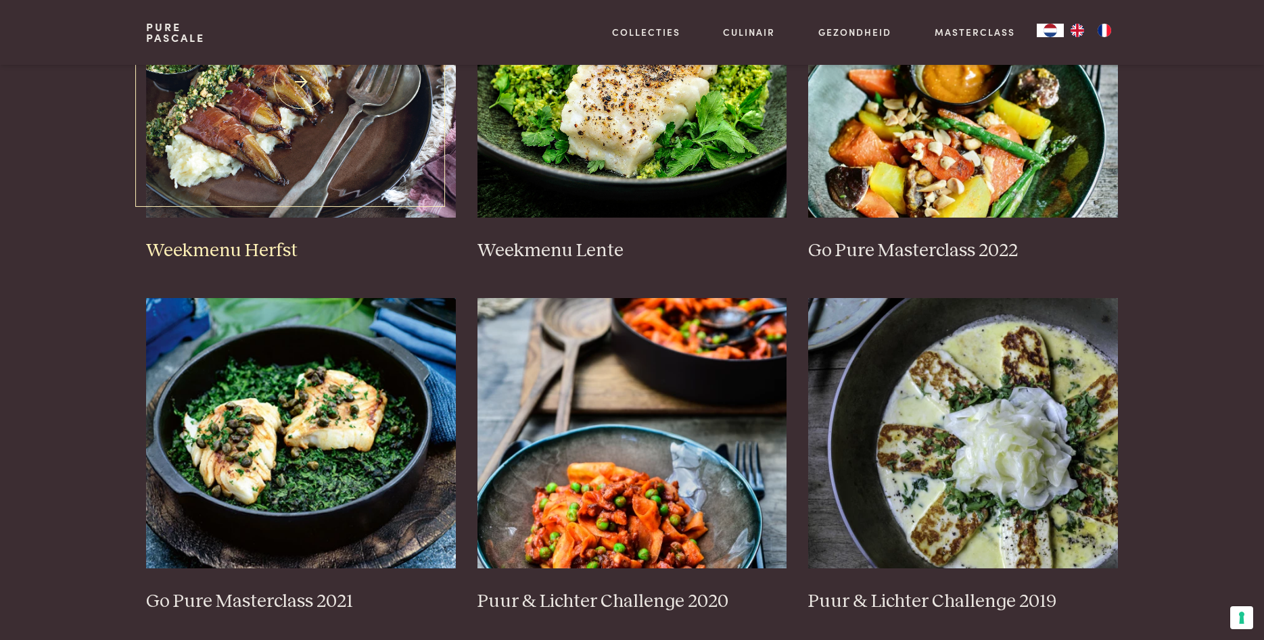
click at [386, 174] on img at bounding box center [301, 82] width 310 height 270
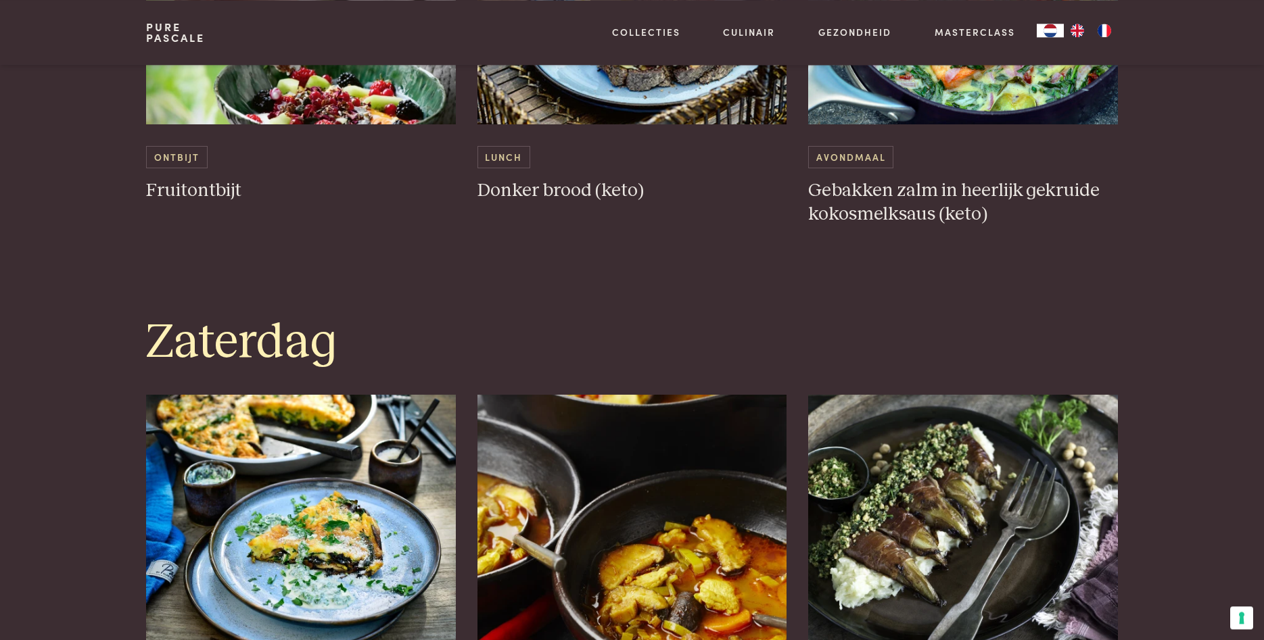
scroll to position [3173, 0]
